Goal: Task Accomplishment & Management: Manage account settings

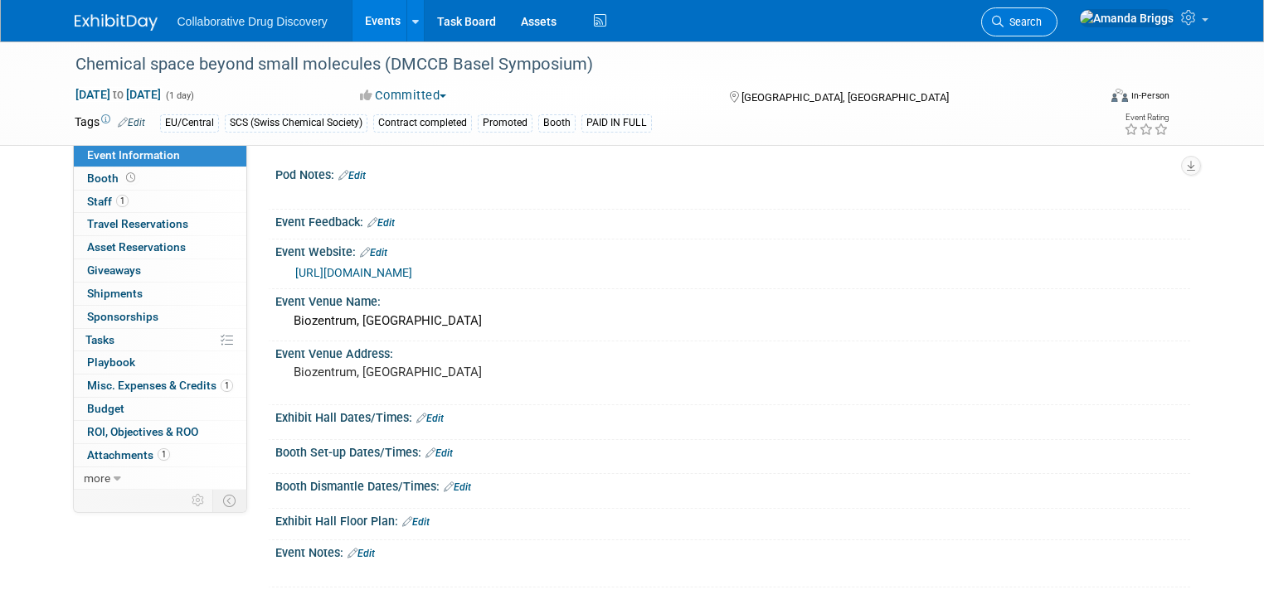
click at [1041, 18] on span "Search" at bounding box center [1022, 22] width 38 height 12
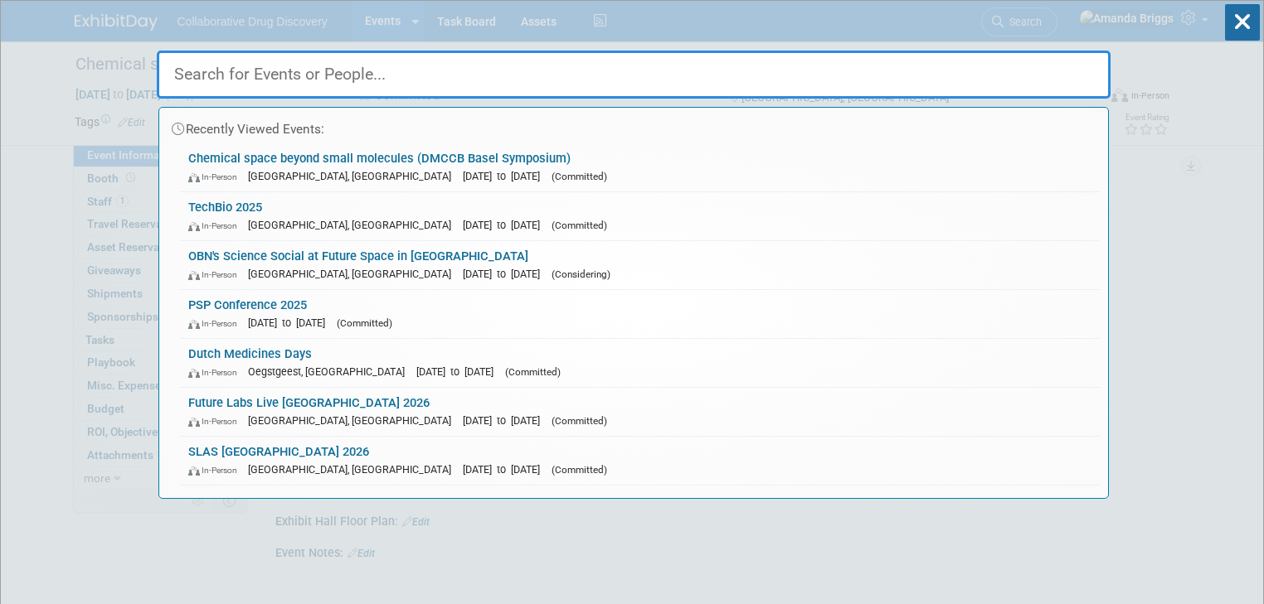
click at [405, 73] on input "text" at bounding box center [634, 75] width 954 height 48
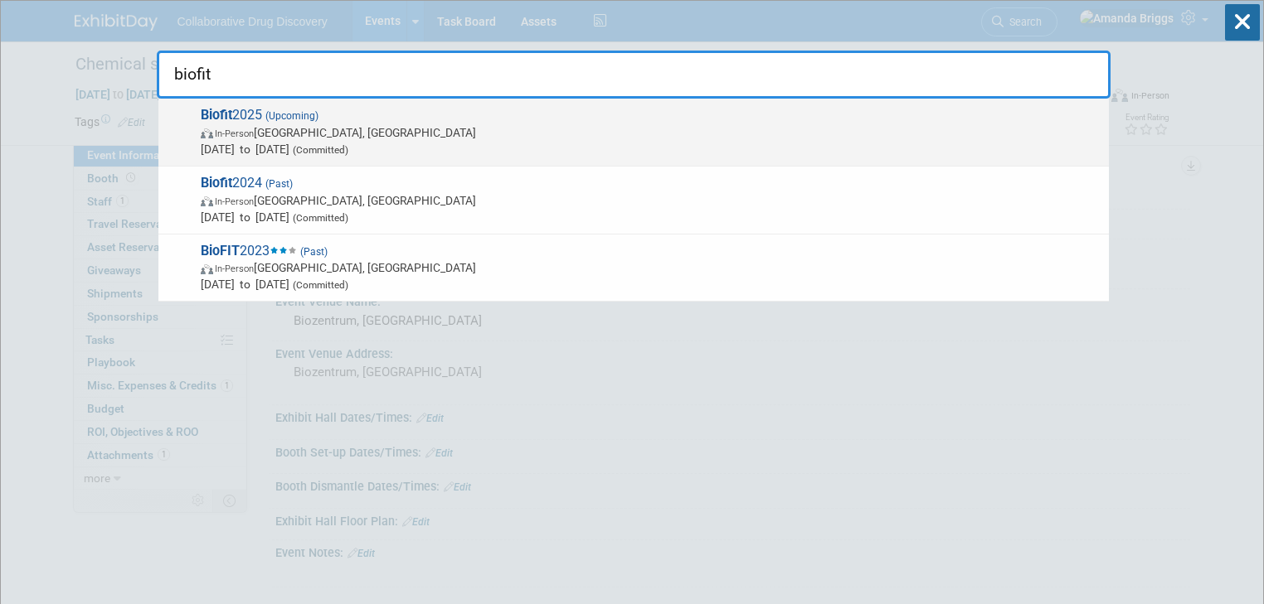
type input "biofit"
click at [229, 112] on strong "Biofit" at bounding box center [217, 115] width 32 height 16
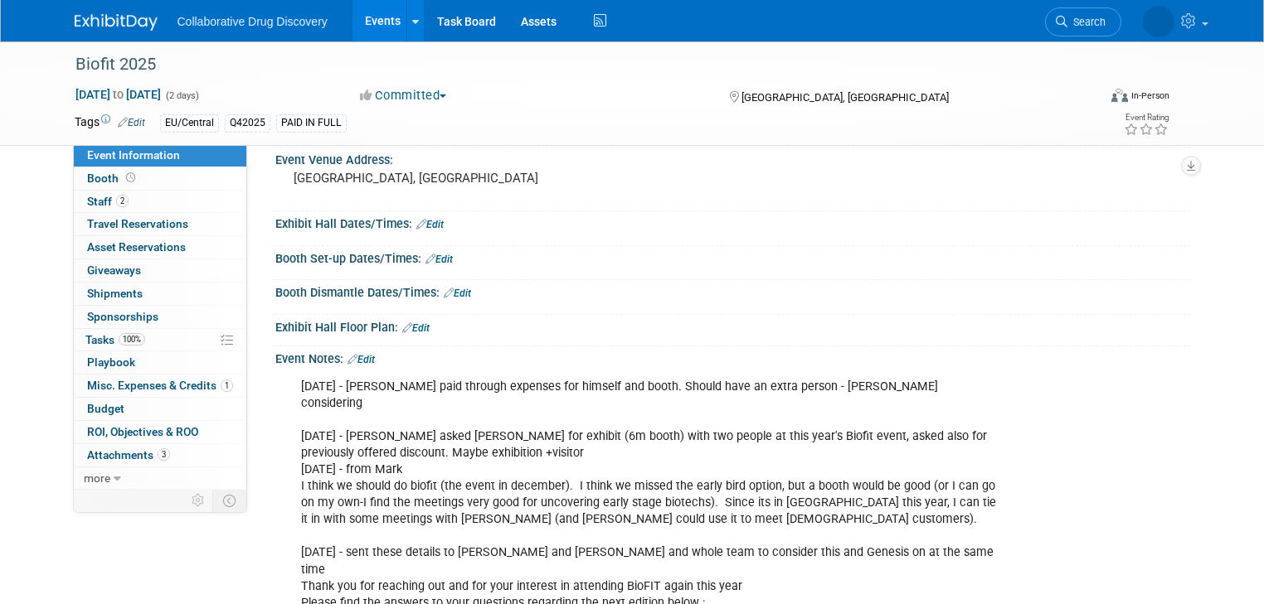
scroll to position [199, 0]
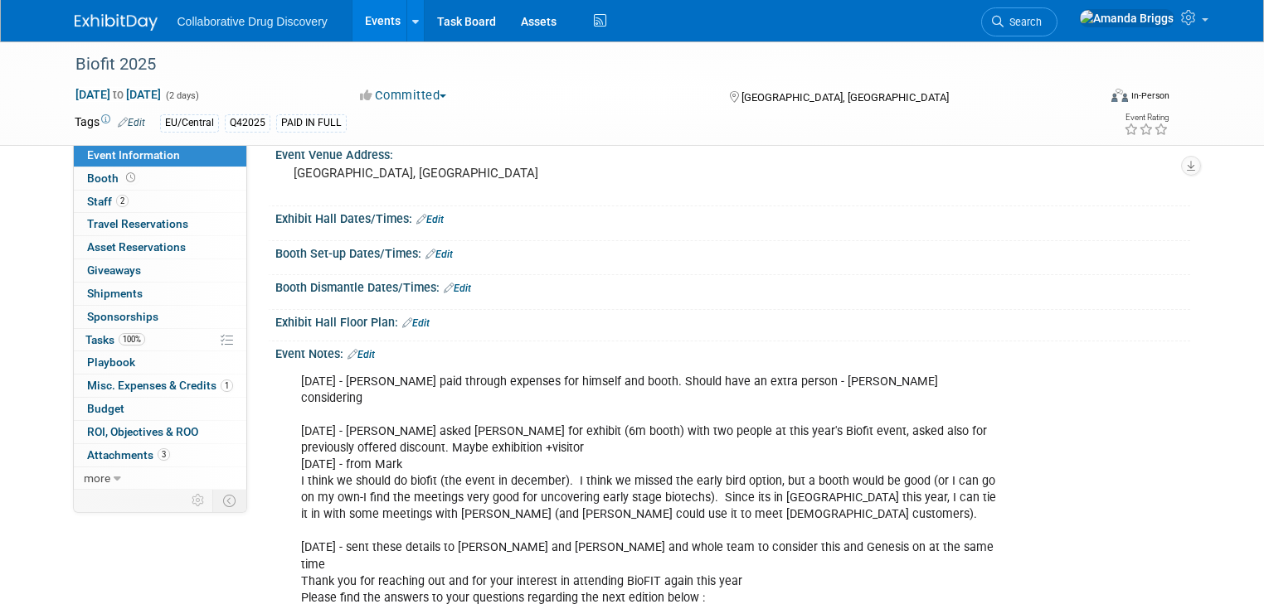
click at [358, 349] on link "Edit" at bounding box center [360, 355] width 27 height 12
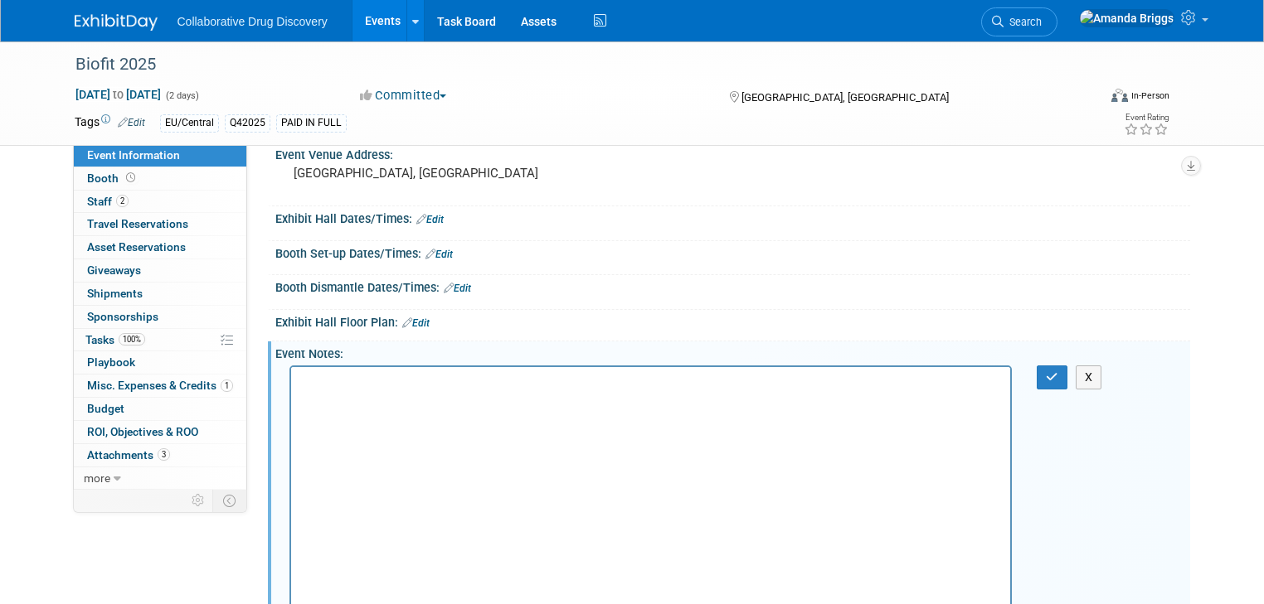
scroll to position [0, 0]
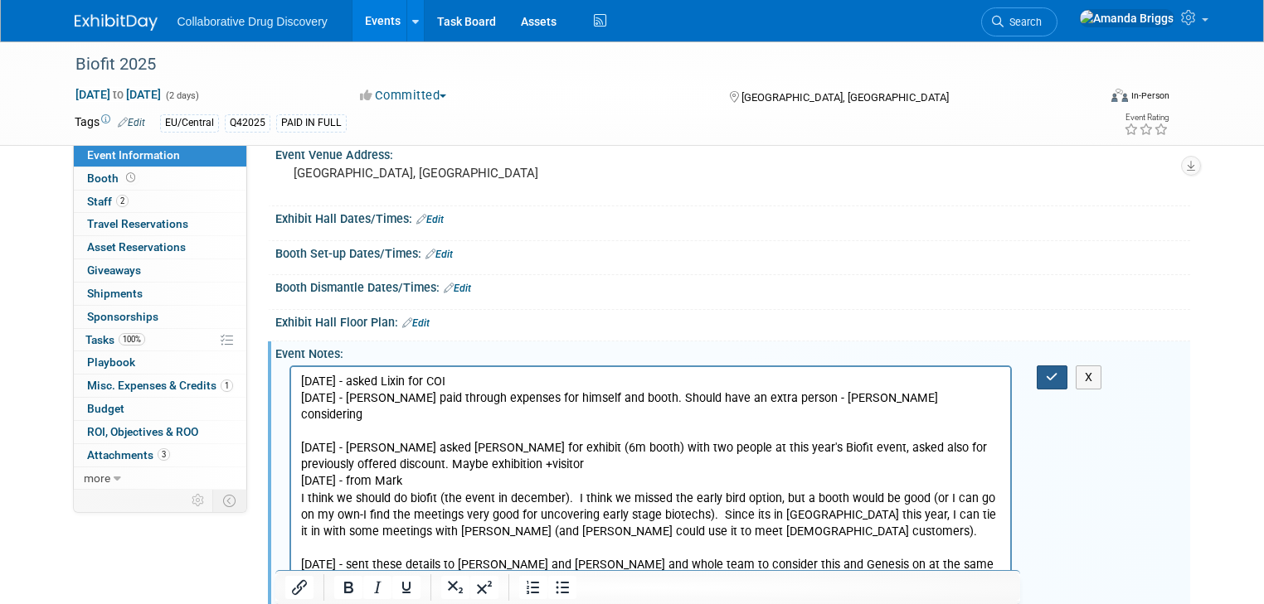
click at [1056, 371] on icon "button" at bounding box center [1052, 377] width 12 height 12
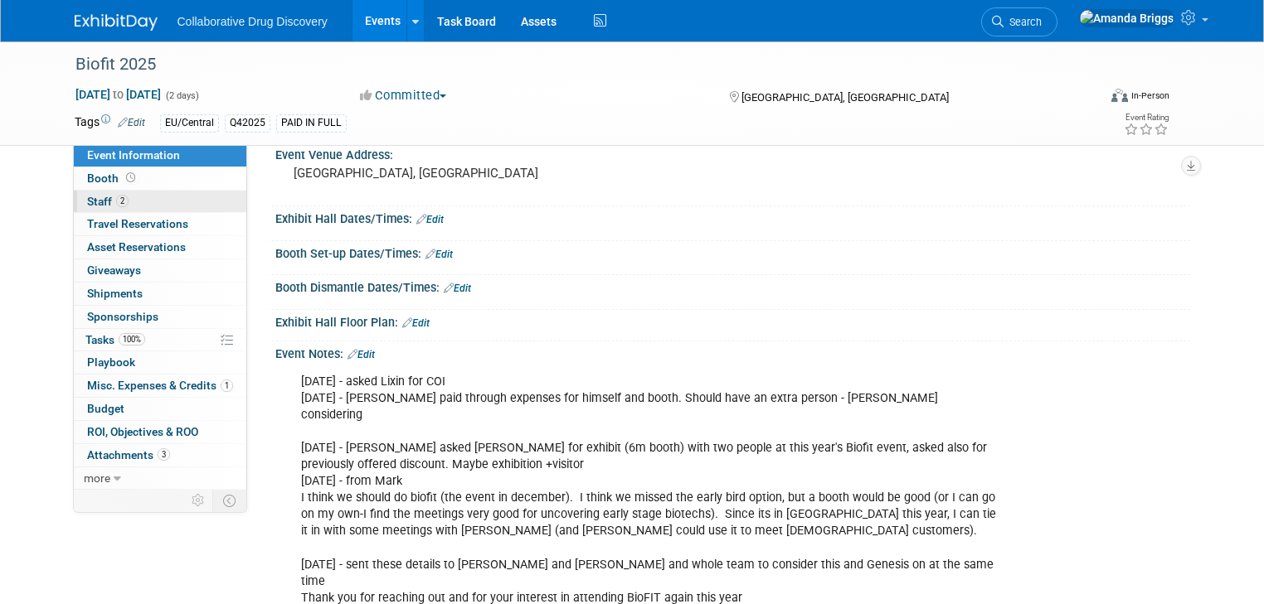
click at [92, 201] on span "Staff 2" at bounding box center [107, 201] width 41 height 13
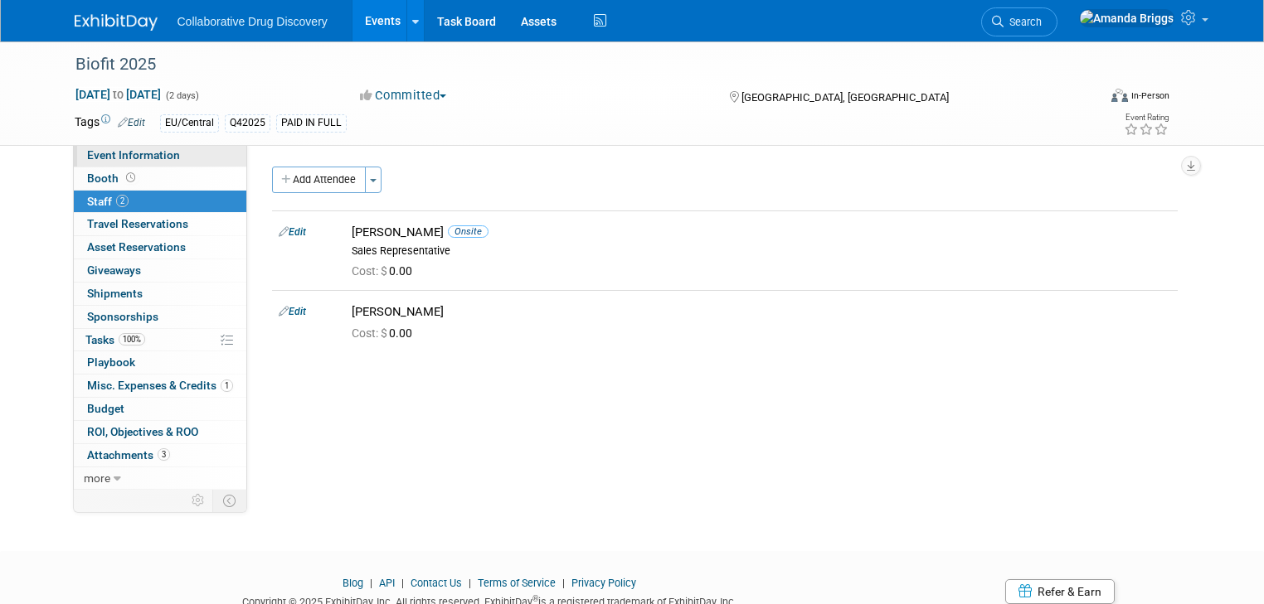
click at [154, 158] on span "Event Information" at bounding box center [133, 154] width 93 height 13
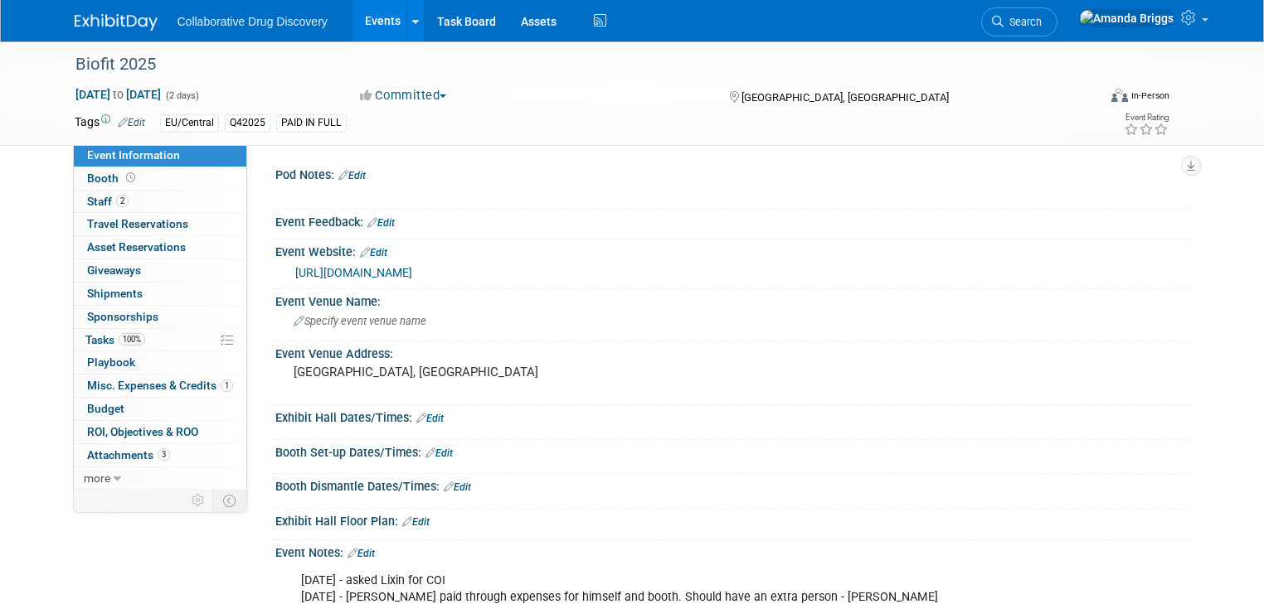
click at [386, 270] on link "https://www.biofit-event.com/" at bounding box center [353, 272] width 117 height 13
